Goal: Navigation & Orientation: Find specific page/section

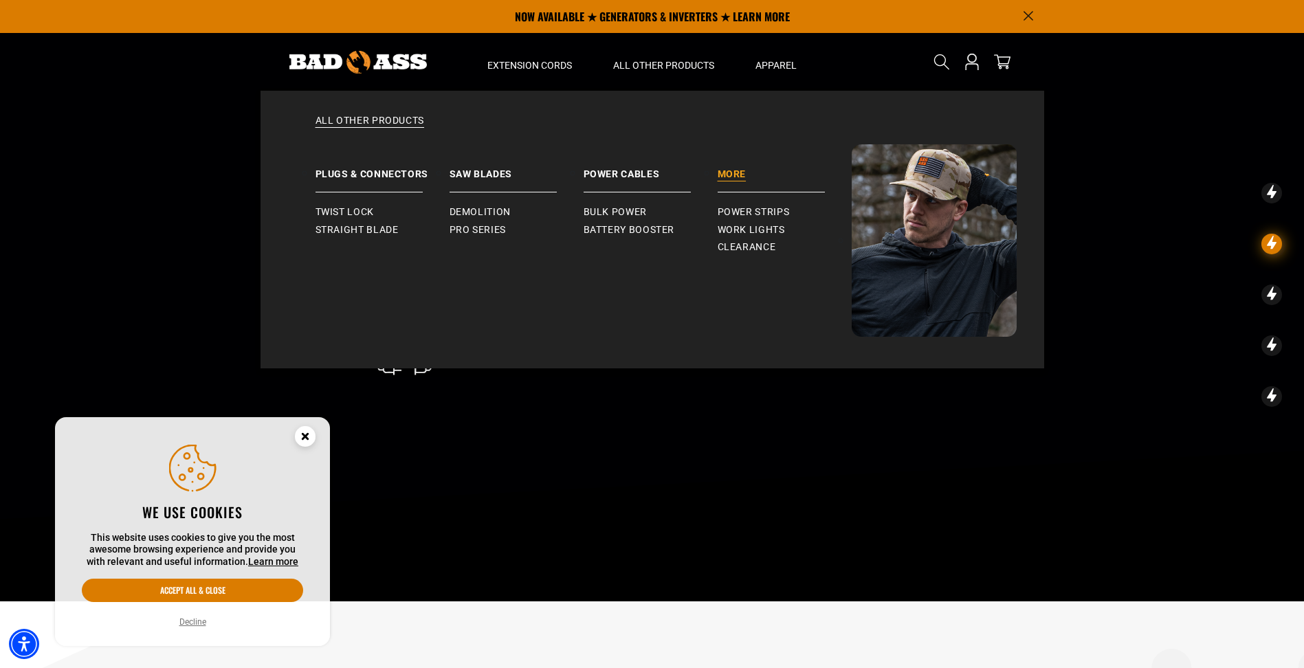
click at [751, 187] on link "More" at bounding box center [784, 168] width 134 height 48
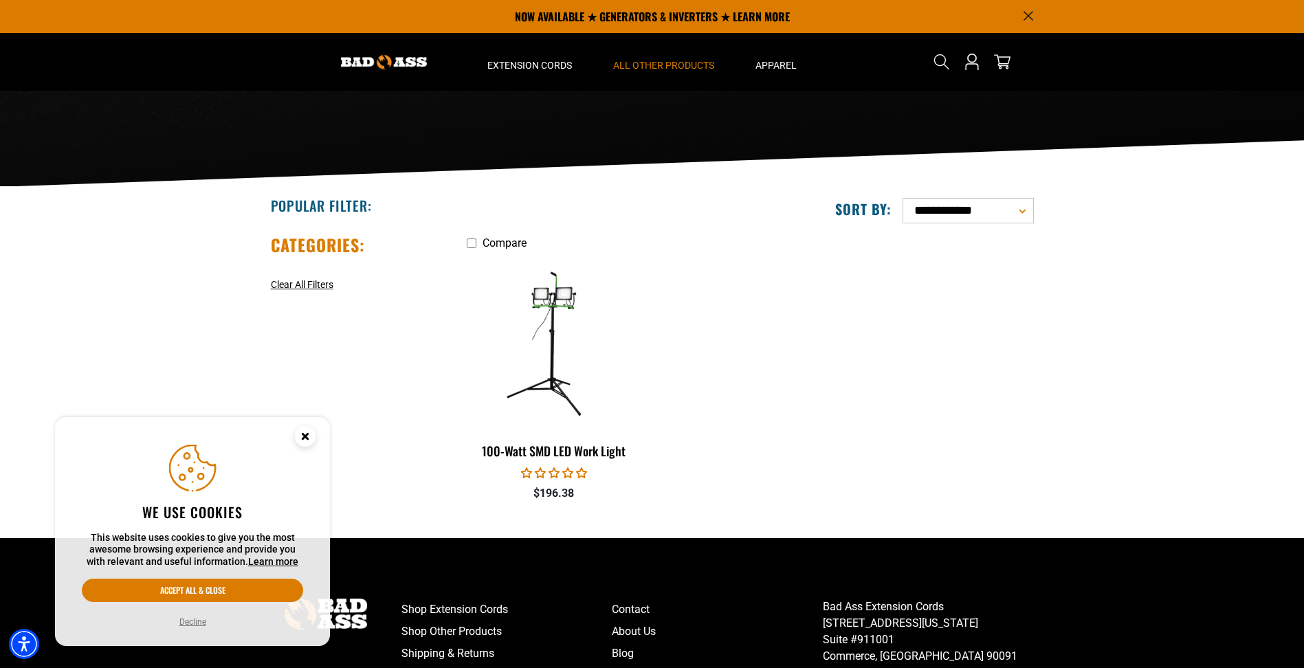
scroll to position [153, 0]
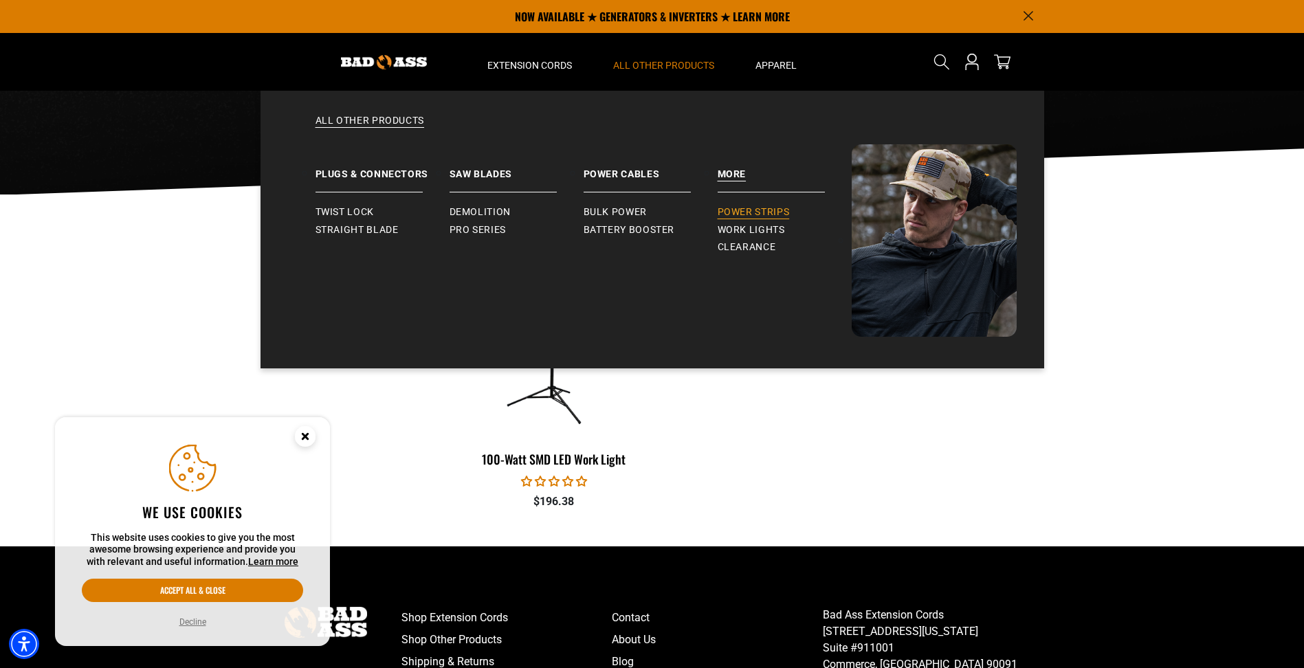
click at [758, 214] on span "Power Strips" at bounding box center [753, 212] width 72 height 12
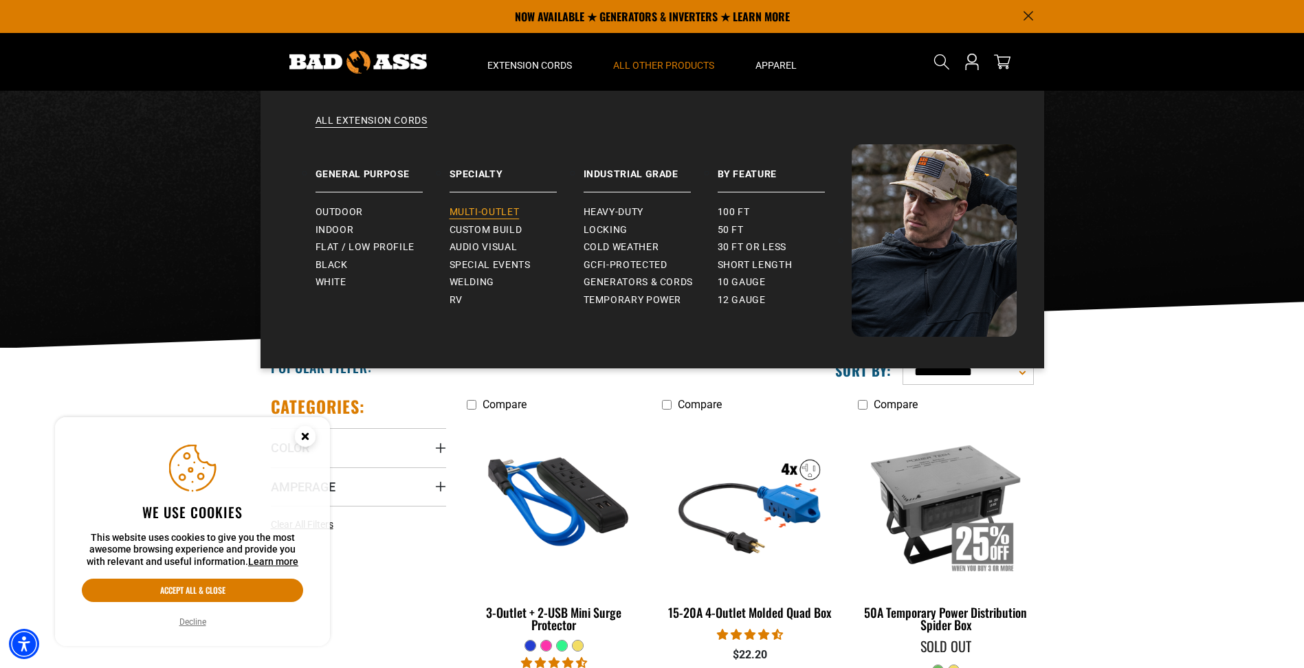
click at [487, 213] on span "Multi-Outlet" at bounding box center [484, 212] width 70 height 12
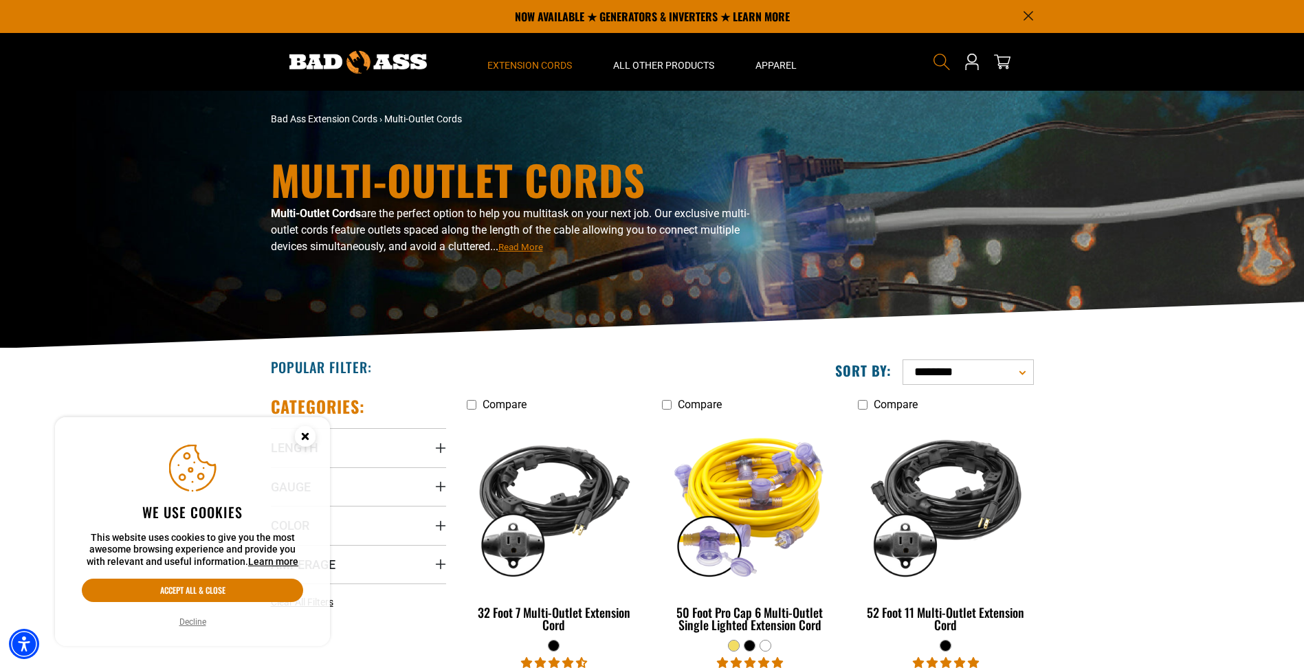
click at [941, 58] on icon "Search" at bounding box center [941, 62] width 18 height 18
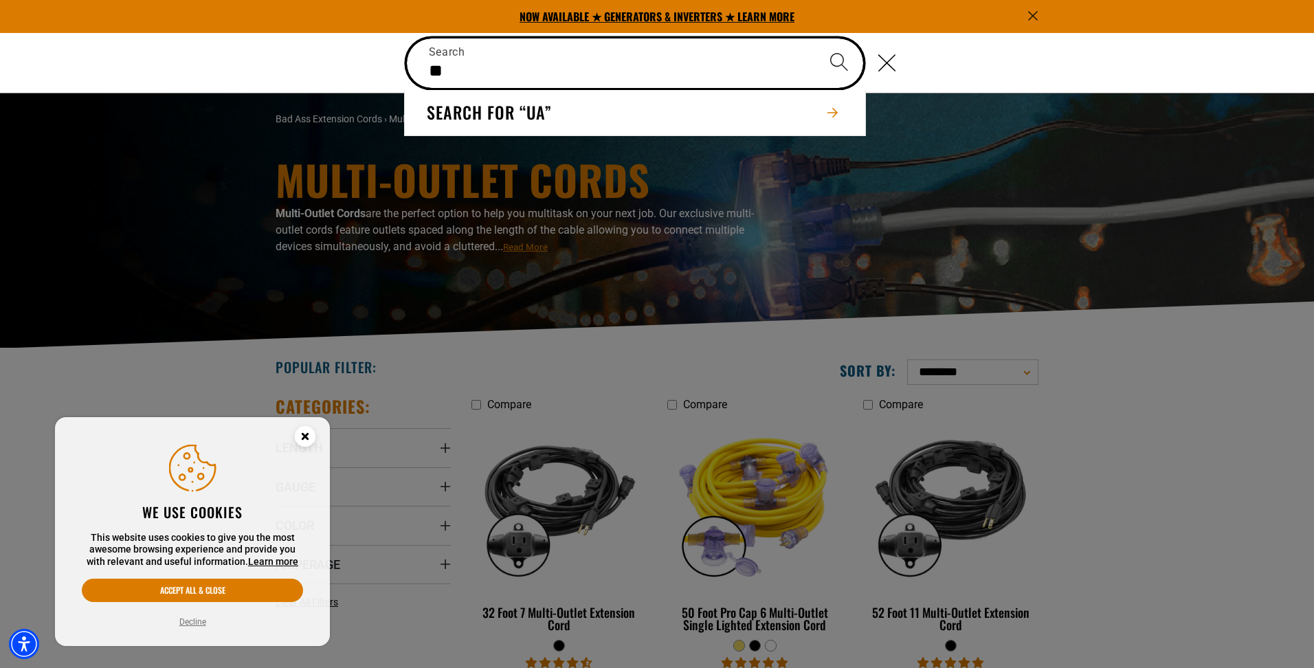
type input "*"
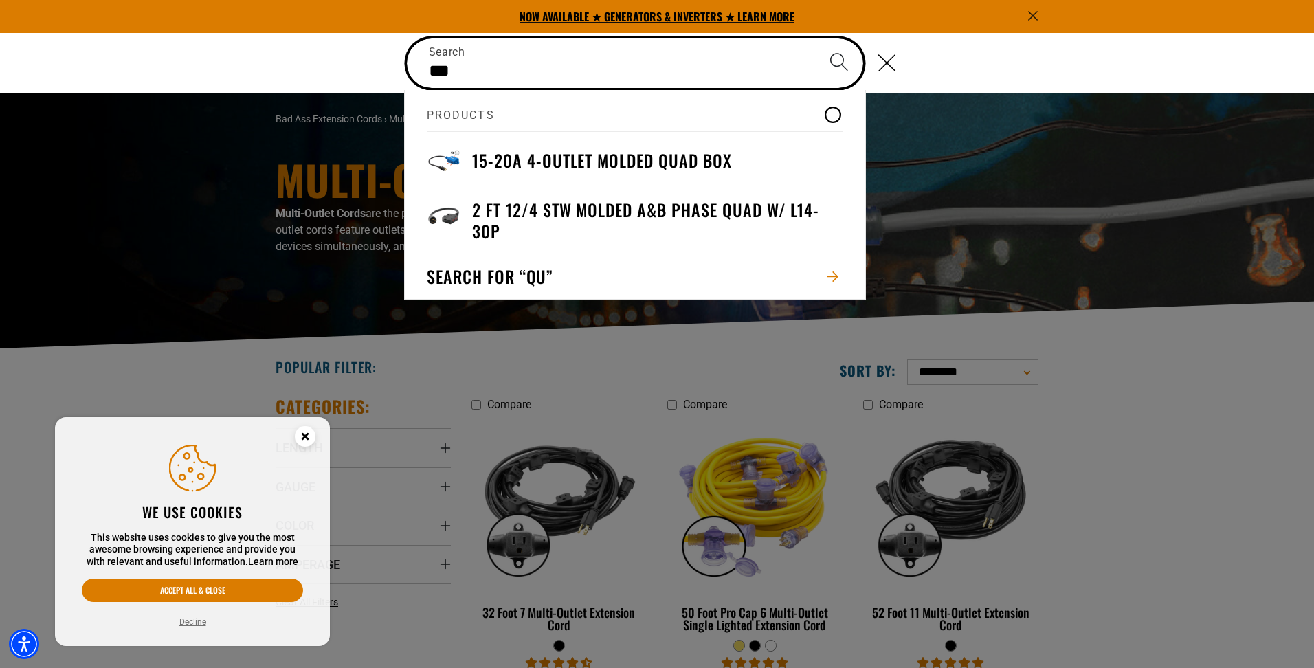
type input "****"
